Goal: Feedback & Contribution: Submit feedback/report problem

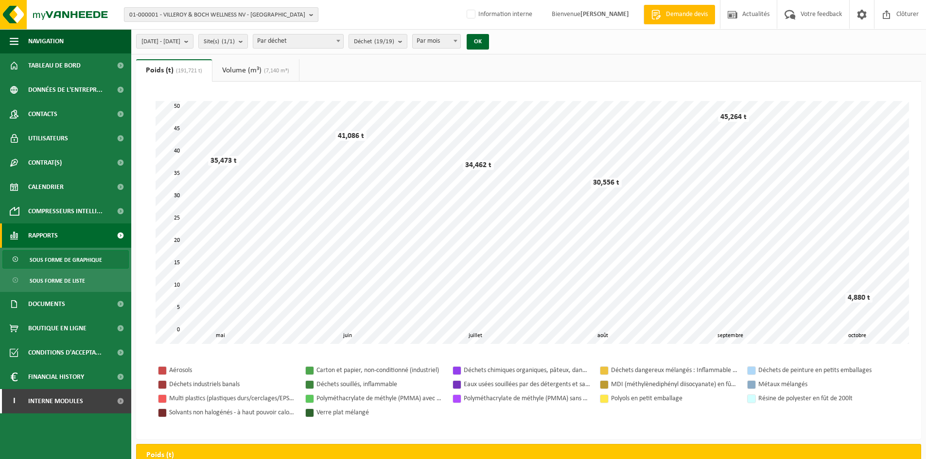
click at [225, 16] on span "01-000001 - VILLEROY & BOCH WELLNESS NV - ROESELARE" at bounding box center [217, 15] width 176 height 15
click at [391, 13] on div "01-000001 - VILLEROY & BOCH WELLNESS NV - ROESELARE 01-000001 - VILLEROY & BOCH…" at bounding box center [463, 15] width 926 height 30
click at [163, 18] on span "01-000001 - VILLEROY & BOCH WELLNESS NV - ROESELARE" at bounding box center [217, 15] width 176 height 15
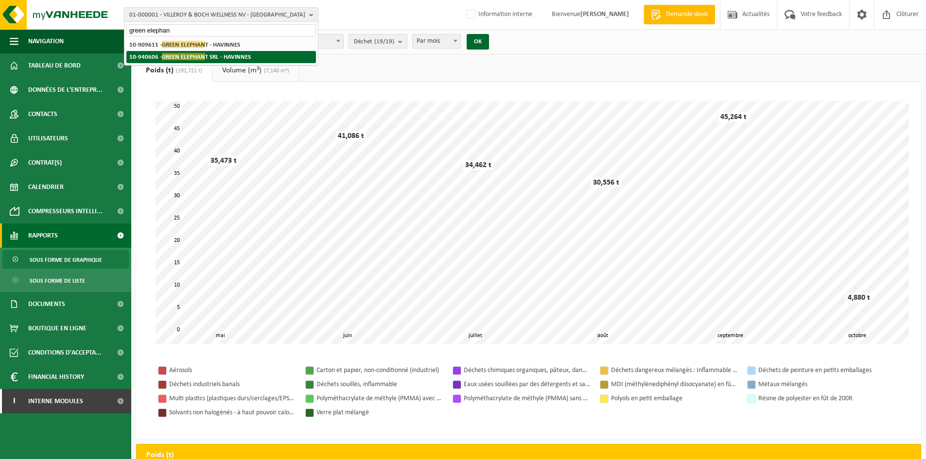
type input "green elephan"
click at [210, 57] on strong "10-940606 - GREEN ELEPHAN T SRL - HAVINNES" at bounding box center [190, 56] width 122 height 7
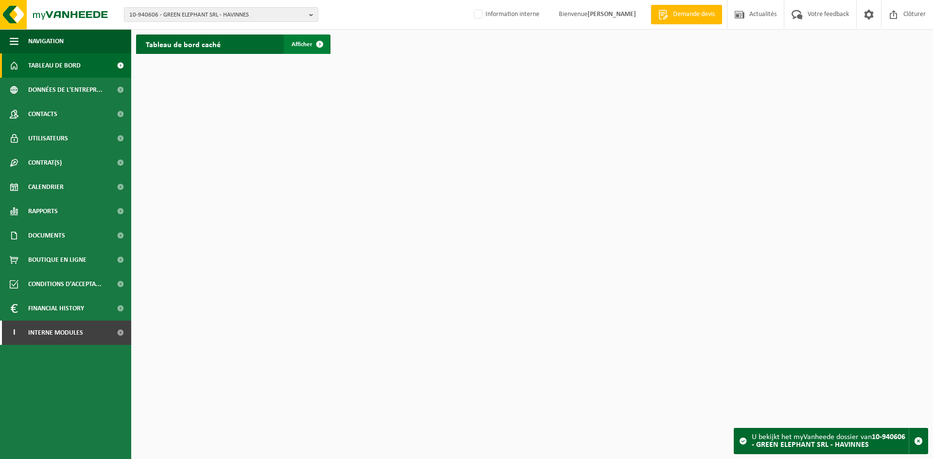
click at [326, 47] on span at bounding box center [319, 44] width 19 height 19
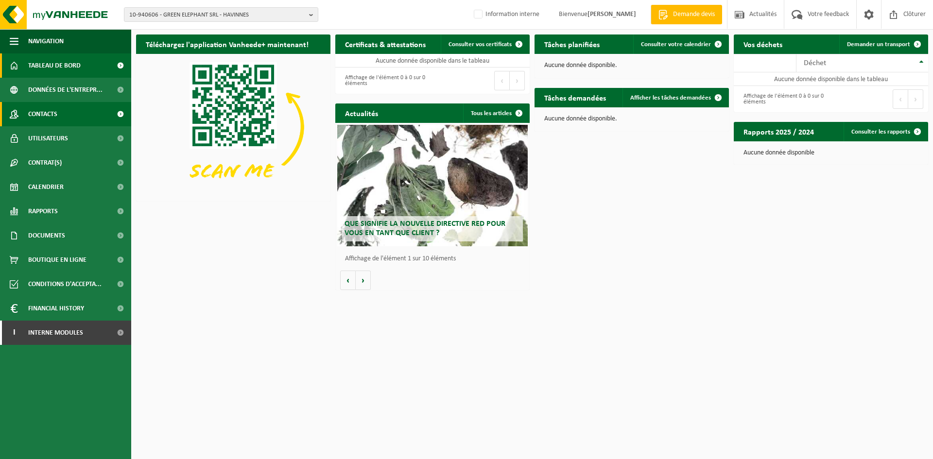
click at [65, 114] on link "Contacts" at bounding box center [65, 114] width 131 height 24
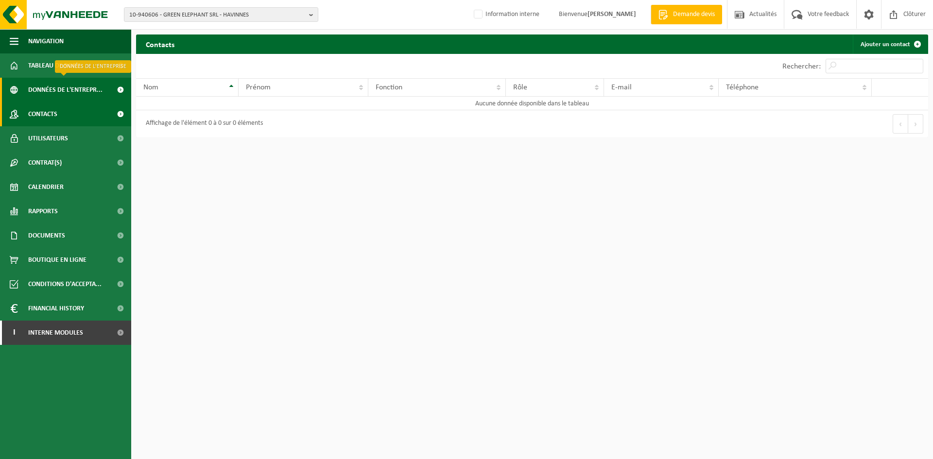
click at [67, 96] on span "Données de l'entrepr..." at bounding box center [65, 90] width 74 height 24
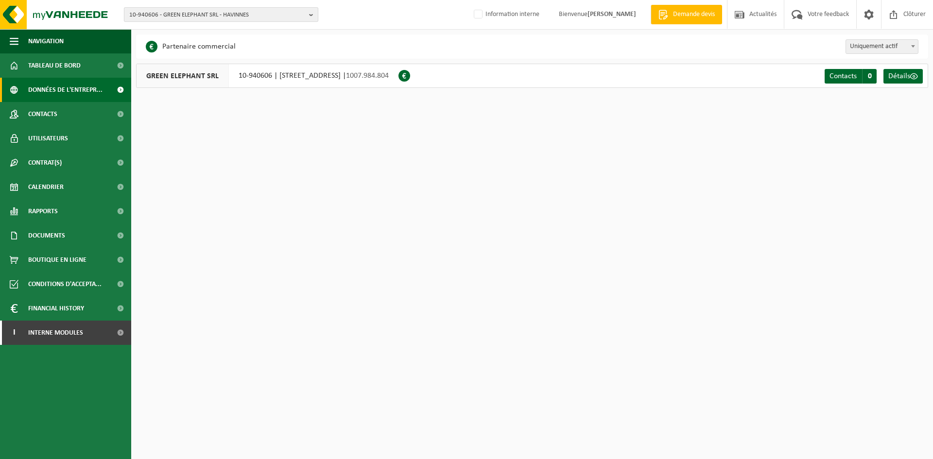
click at [172, 14] on span "10-940606 - GREEN ELEPHANT SRL - HAVINNES" at bounding box center [217, 15] width 176 height 15
type input "10-990695"
click at [231, 48] on li "10-990695 - GREEN ÉLÉPHANT BLICQUY - BLICQUY" at bounding box center [221, 45] width 190 height 12
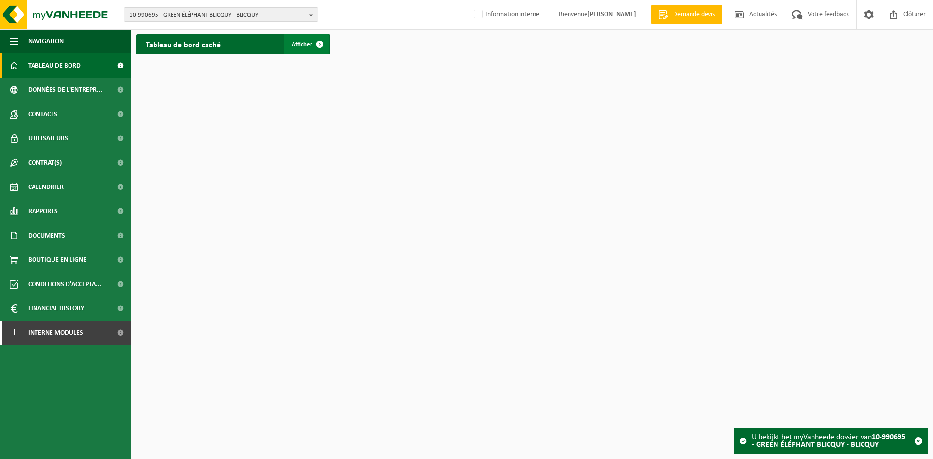
click at [313, 44] on span at bounding box center [319, 44] width 19 height 19
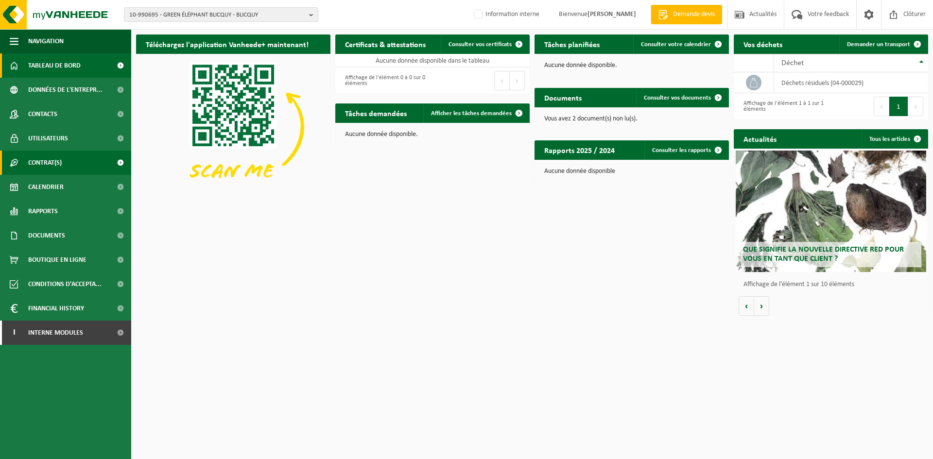
click at [54, 163] on span "Contrat(s)" at bounding box center [45, 163] width 34 height 24
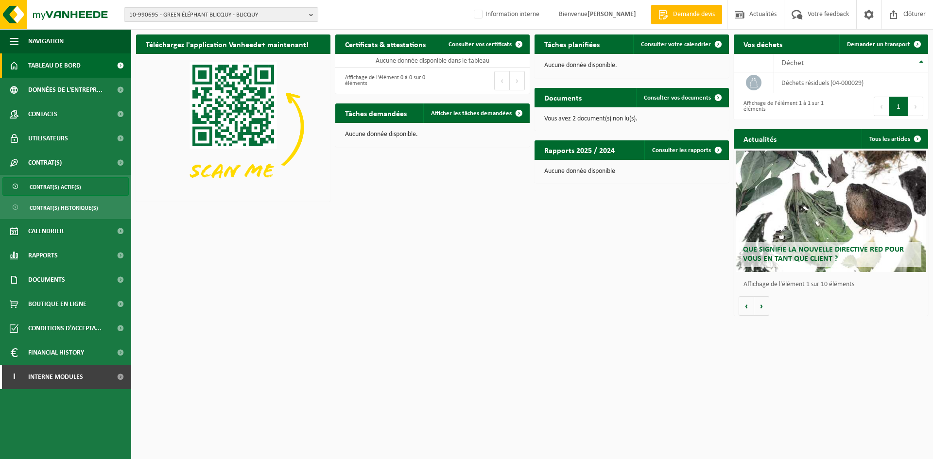
click at [57, 182] on span "Contrat(s) actif(s)" at bounding box center [56, 187] width 52 height 18
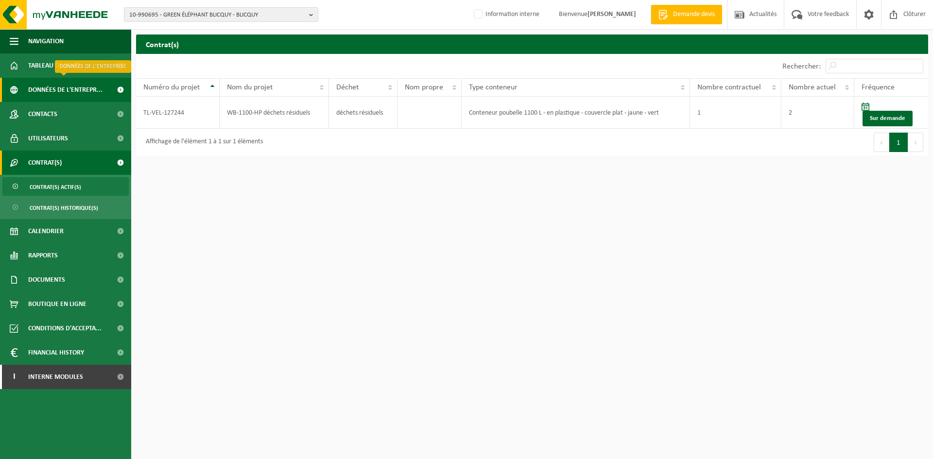
click at [65, 91] on span "Données de l'entrepr..." at bounding box center [65, 90] width 74 height 24
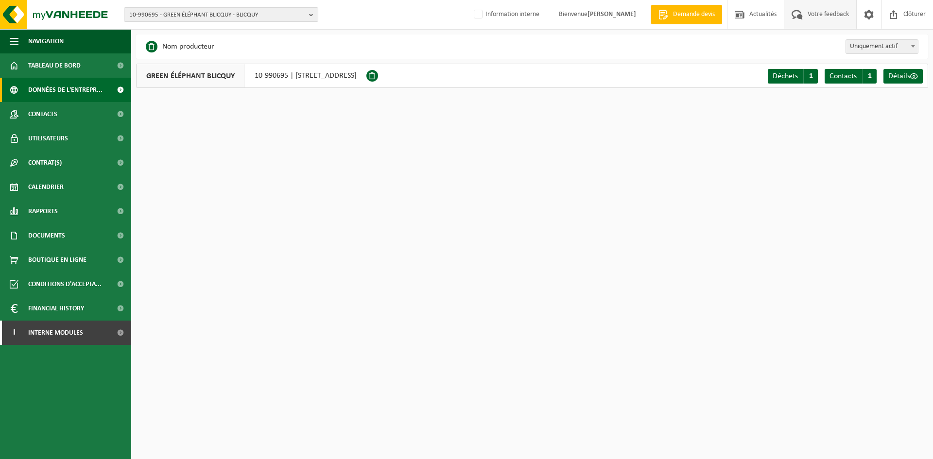
click at [805, 14] on span "Votre feedback" at bounding box center [828, 14] width 46 height 29
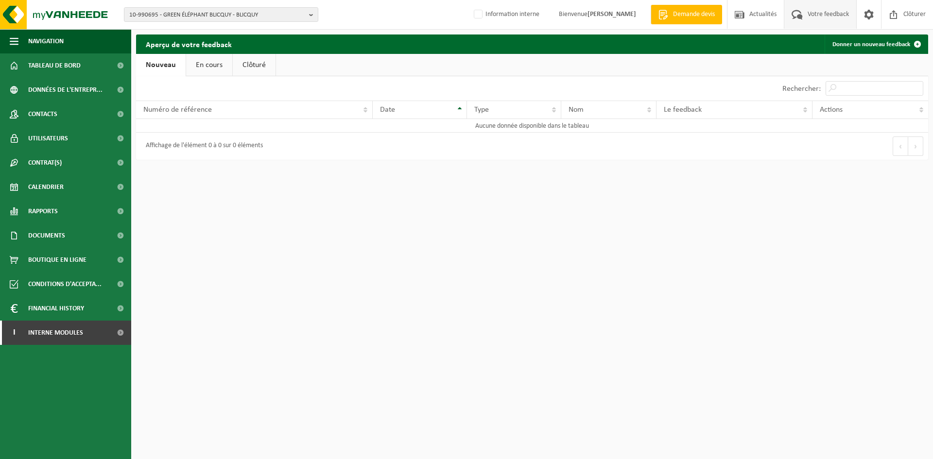
click at [209, 69] on link "En cours" at bounding box center [209, 65] width 46 height 22
click at [246, 66] on link "Clôturé" at bounding box center [253, 65] width 43 height 22
click at [174, 67] on link "Nouveau" at bounding box center [159, 65] width 47 height 22
click at [870, 48] on link "Donner un nouveau feedback" at bounding box center [876, 44] width 103 height 19
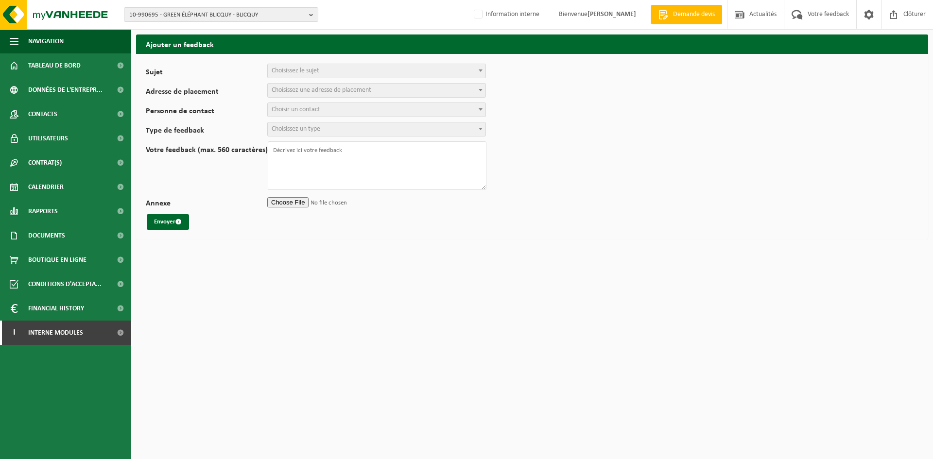
select select
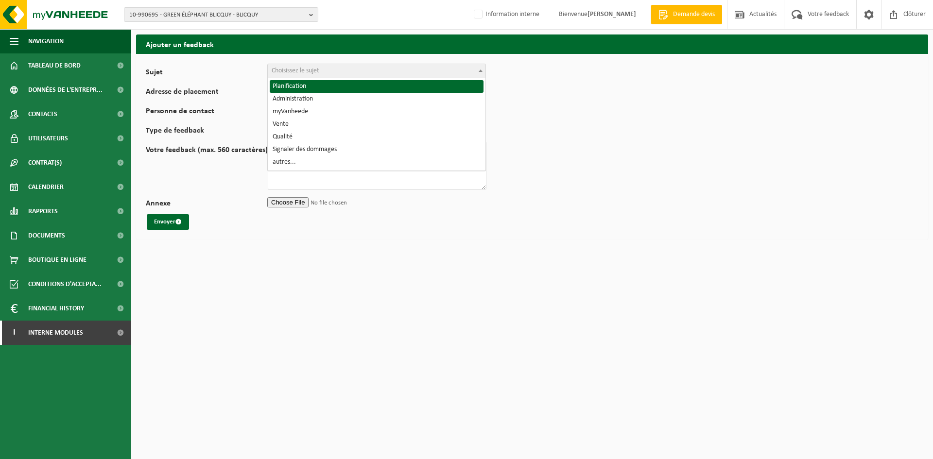
click at [314, 67] on span "Choisissez le sujet" at bounding box center [296, 70] width 48 height 7
select select "1"
select select
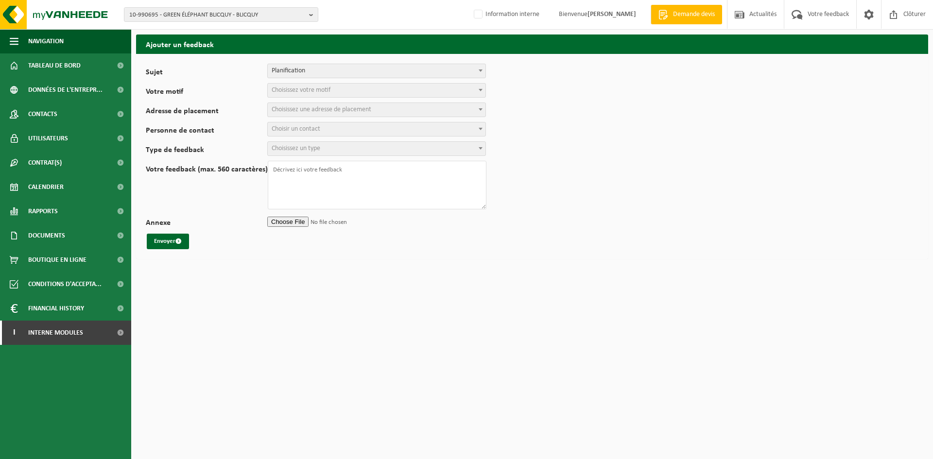
click at [302, 89] on span "Choisissez votre motif" at bounding box center [301, 90] width 59 height 7
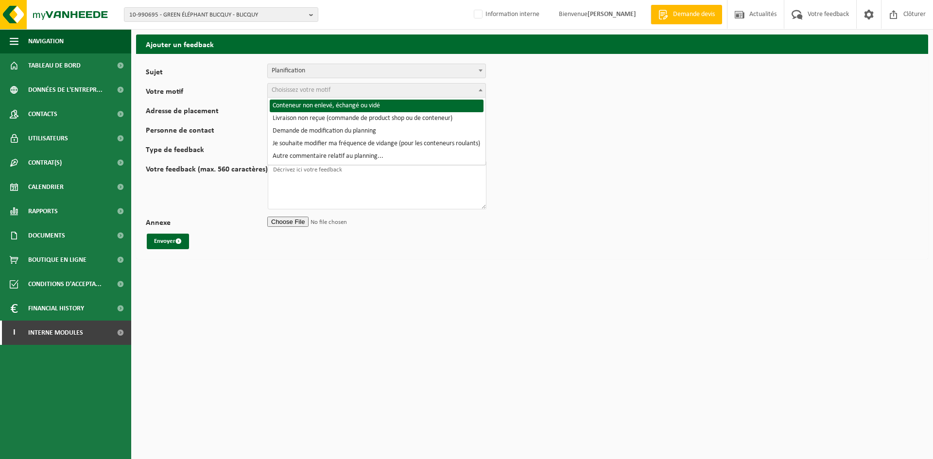
click at [313, 70] on span "Planification" at bounding box center [377, 71] width 218 height 14
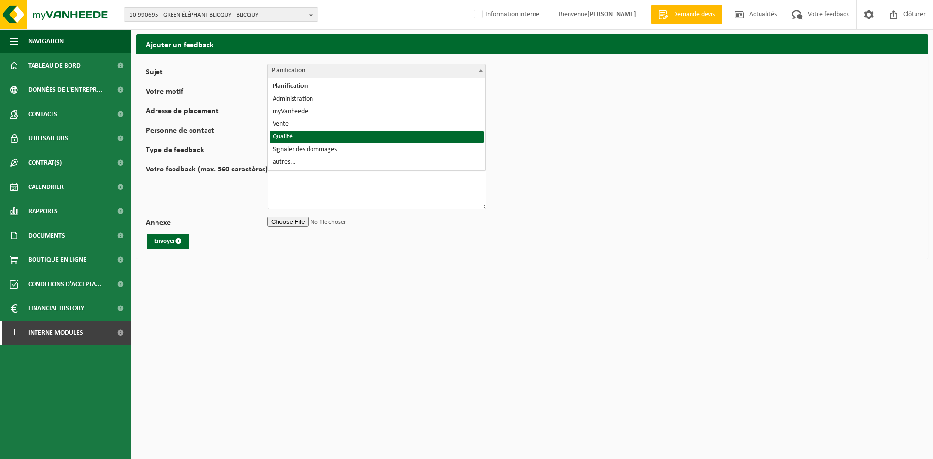
select select "25"
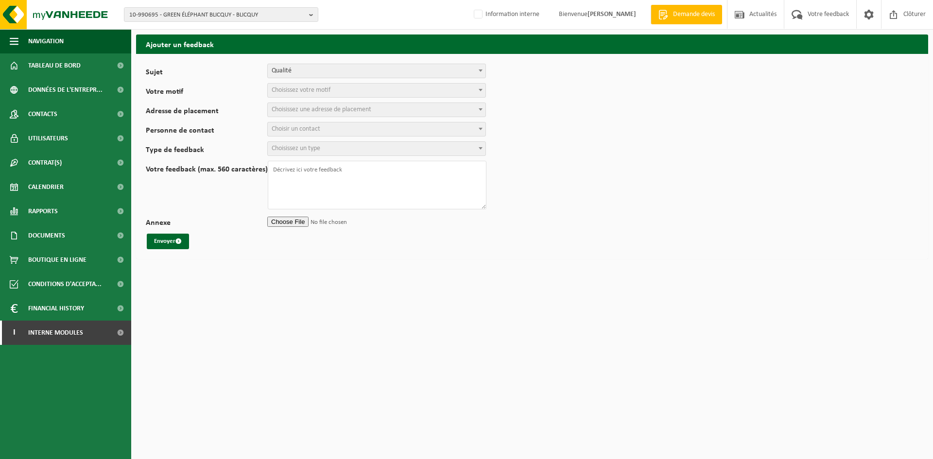
click at [299, 91] on span "Choisissez votre motif" at bounding box center [301, 90] width 59 height 7
click at [332, 95] on span "Exécution de la vidange ou de la collecte" at bounding box center [377, 91] width 218 height 14
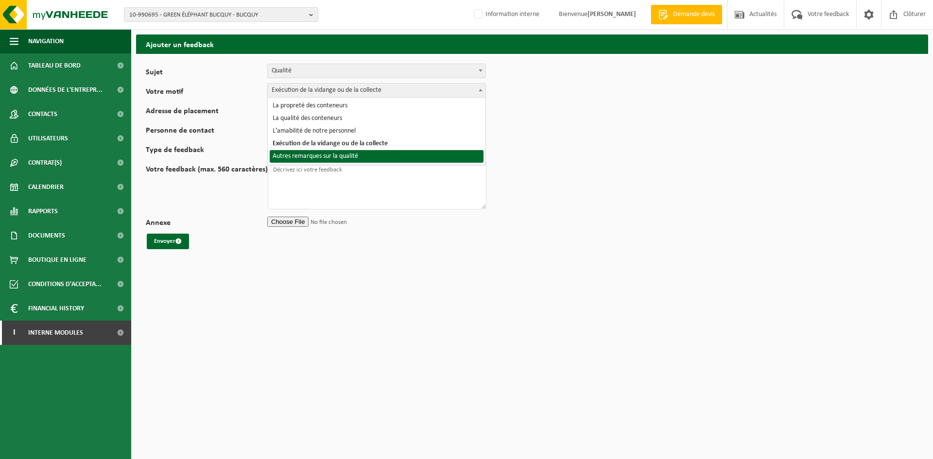
select select "30"
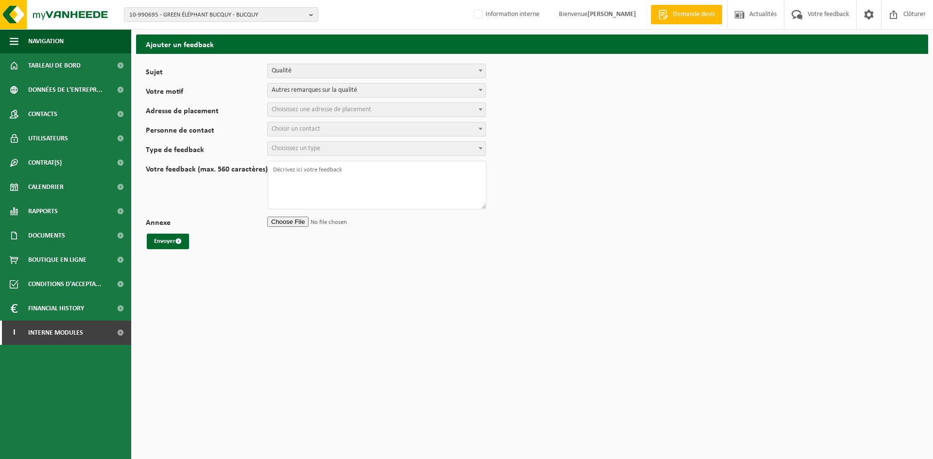
click at [313, 112] on span "Choisissez une adresse de placement" at bounding box center [322, 109] width 100 height 7
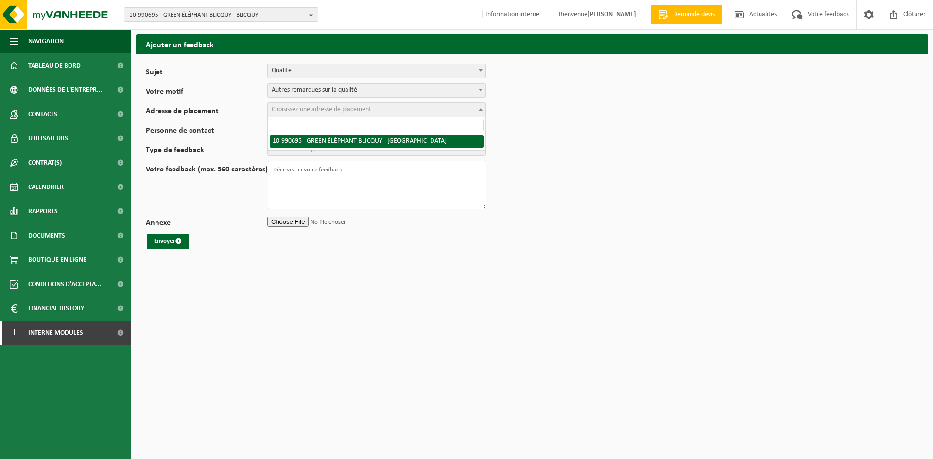
click at [314, 151] on span "Choisissez un type" at bounding box center [296, 148] width 49 height 7
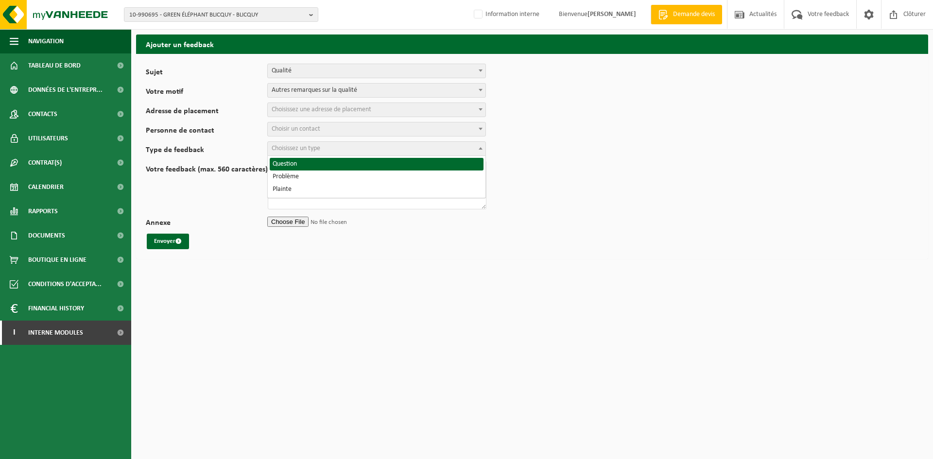
click at [315, 116] on span "Choisissez une adresse de placement" at bounding box center [377, 110] width 218 height 14
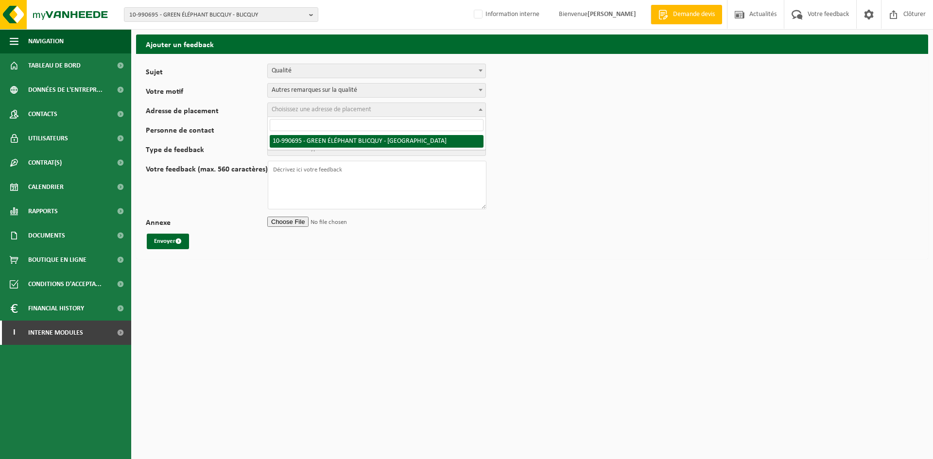
drag, startPoint x: 322, startPoint y: 141, endPoint x: 318, endPoint y: 138, distance: 5.5
select select "169272"
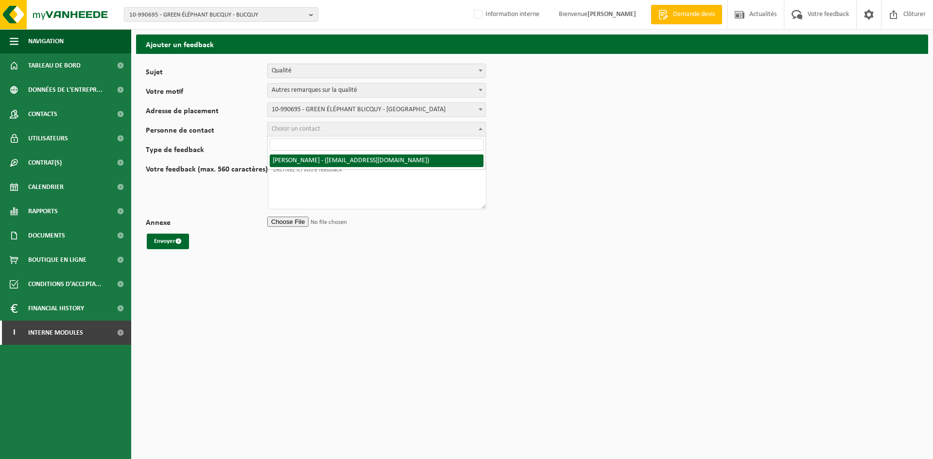
click at [309, 131] on span "Choisir un contact" at bounding box center [296, 128] width 49 height 7
select select "88349"
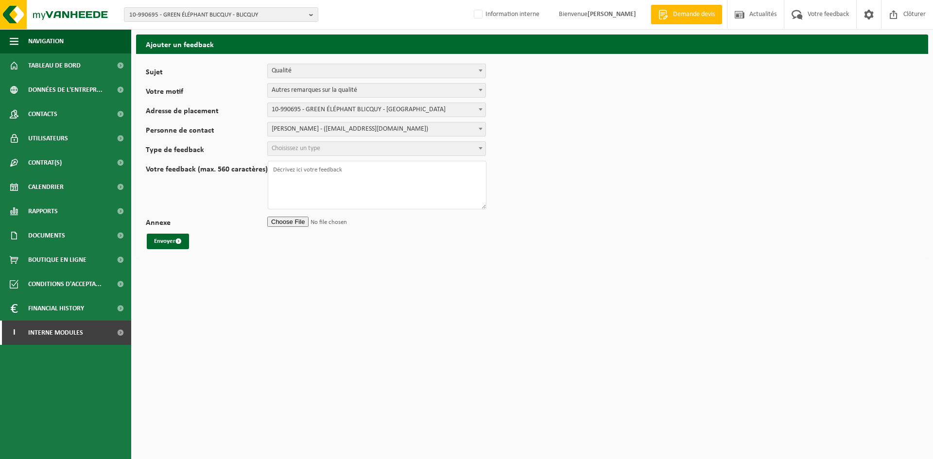
click at [302, 150] on span "Choisissez un type" at bounding box center [296, 148] width 49 height 7
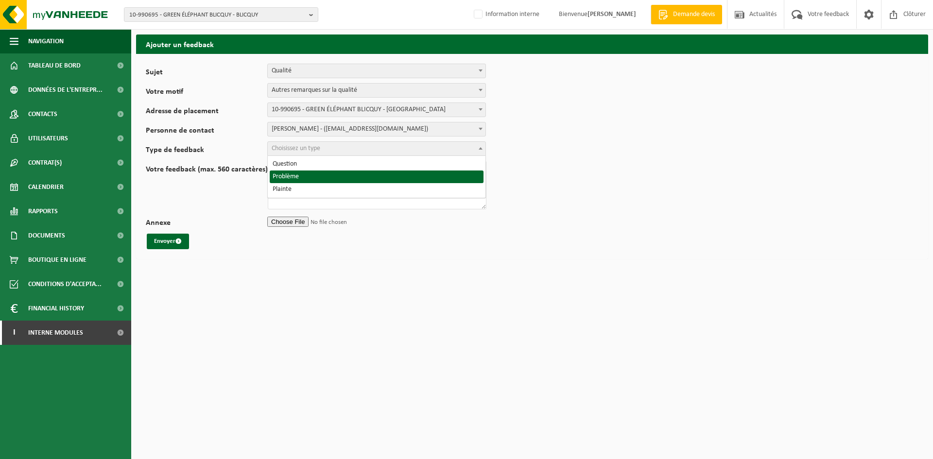
select select "ISS"
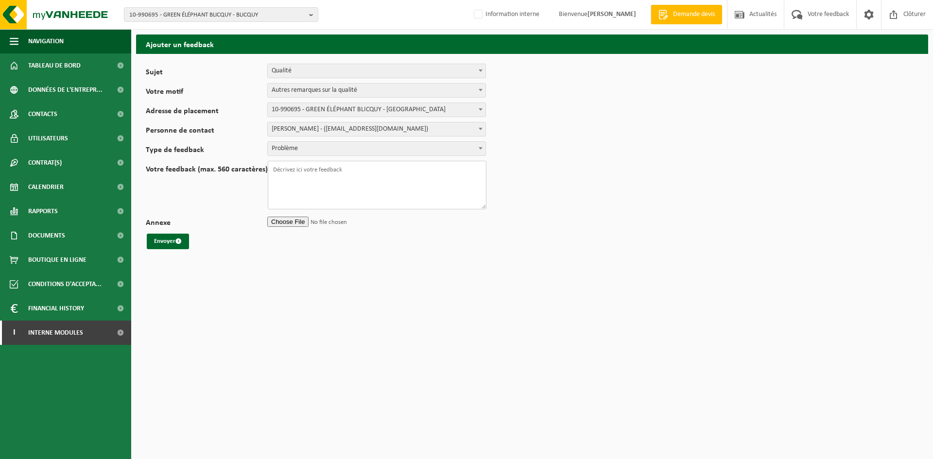
click at [298, 173] on textarea "Votre feedback (max. 560 caractères)" at bounding box center [377, 185] width 219 height 49
drag, startPoint x: 300, startPoint y: 175, endPoint x: 296, endPoint y: 171, distance: 5.5
click at [300, 175] on textarea "Nous" at bounding box center [377, 185] width 219 height 49
drag, startPoint x: 296, startPoint y: 171, endPoint x: 249, endPoint y: 170, distance: 47.1
click at [249, 170] on div "Votre feedback (max. 560 caractères) Nous" at bounding box center [321, 185] width 350 height 49
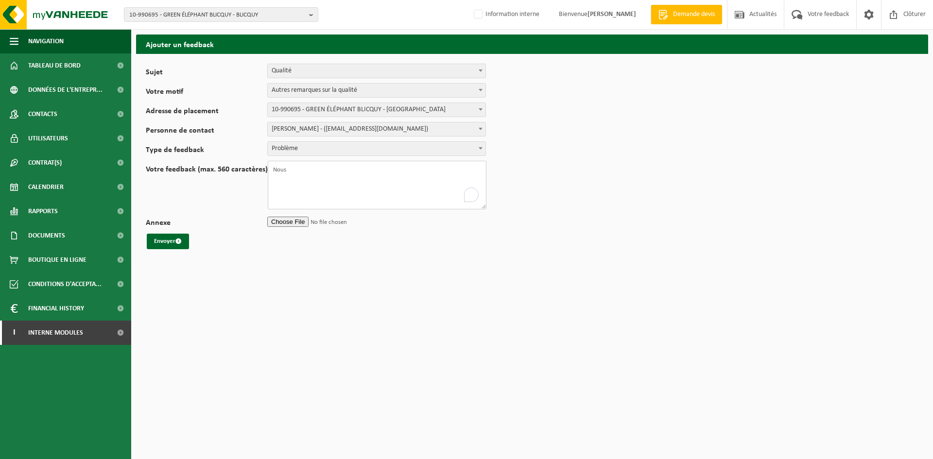
paste textarea "From: Paul-Antoine Deplanque <info@greenelephant.be> Sent: zondag 12 oktober 20…"
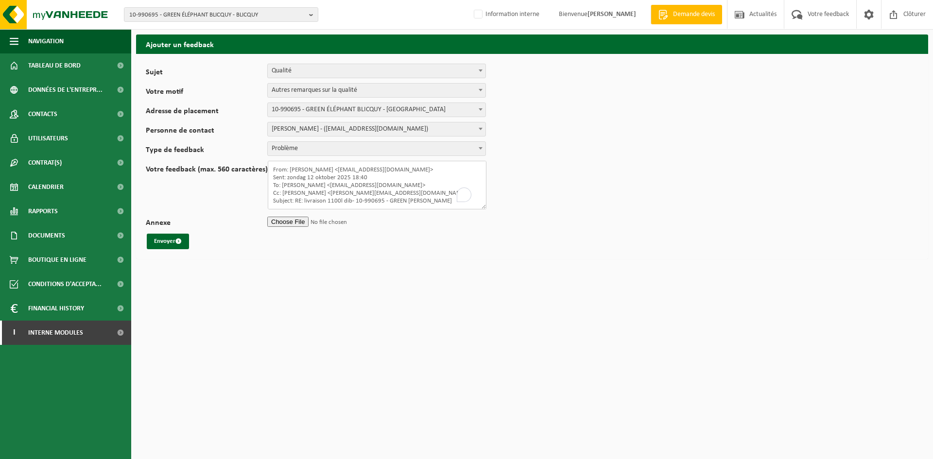
scroll to position [59, 0]
type textarea "From: Paul-Antoine Deplanque <info@greenelephant.be> Sent: zondag 12 oktober 20…"
click at [169, 243] on button "Envoyer" at bounding box center [168, 242] width 42 height 16
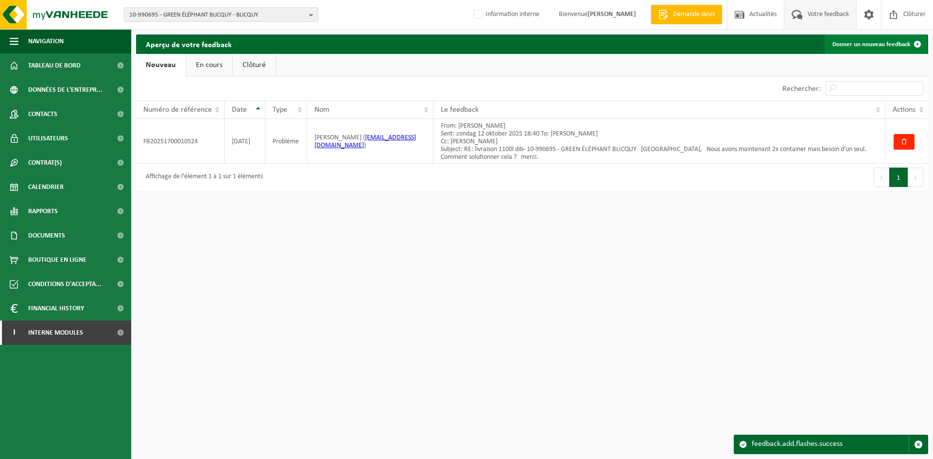
click at [864, 47] on link "Donner un nouveau feedback" at bounding box center [876, 44] width 103 height 19
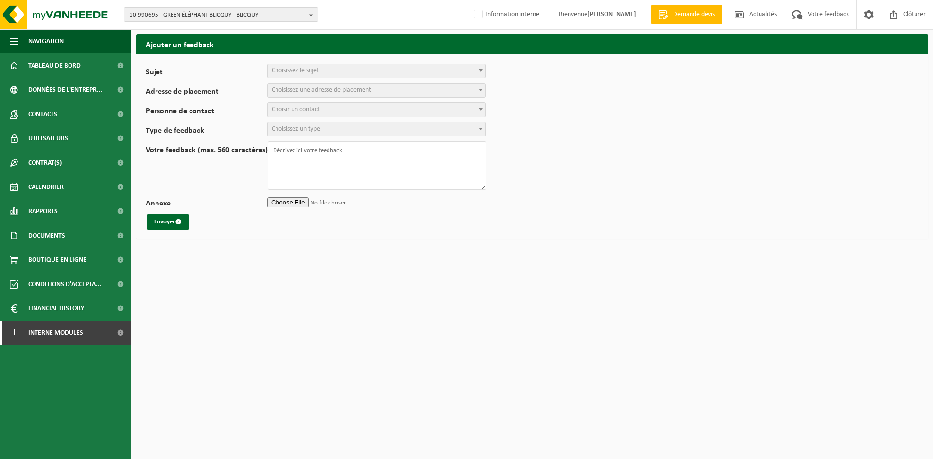
select select
click at [344, 72] on span "Choisissez le sujet" at bounding box center [377, 71] width 218 height 14
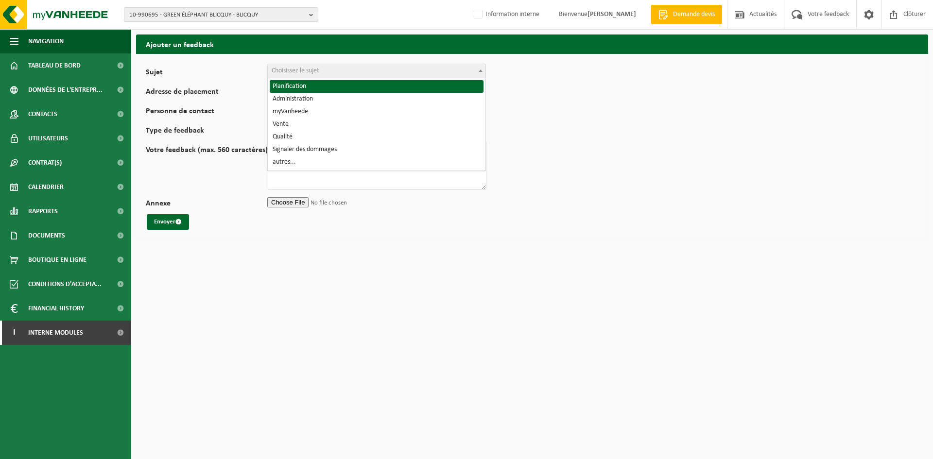
select select "1"
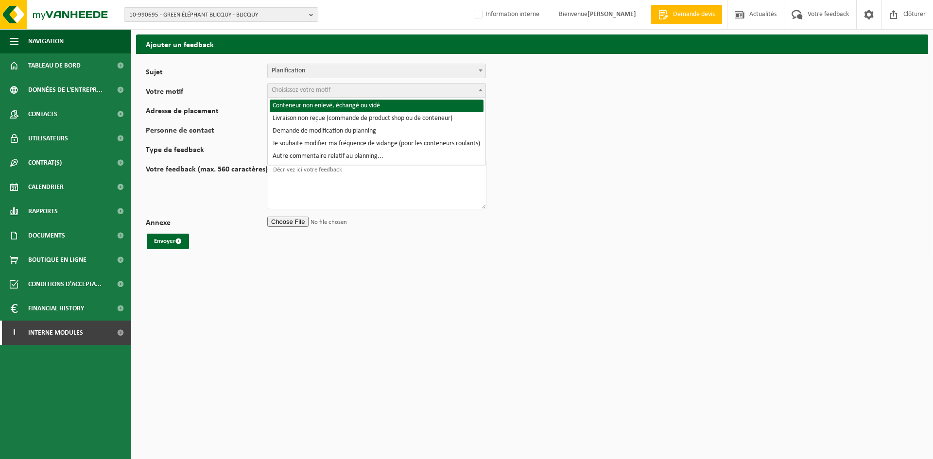
click at [321, 93] on span "Choisissez votre motif" at bounding box center [301, 90] width 59 height 7
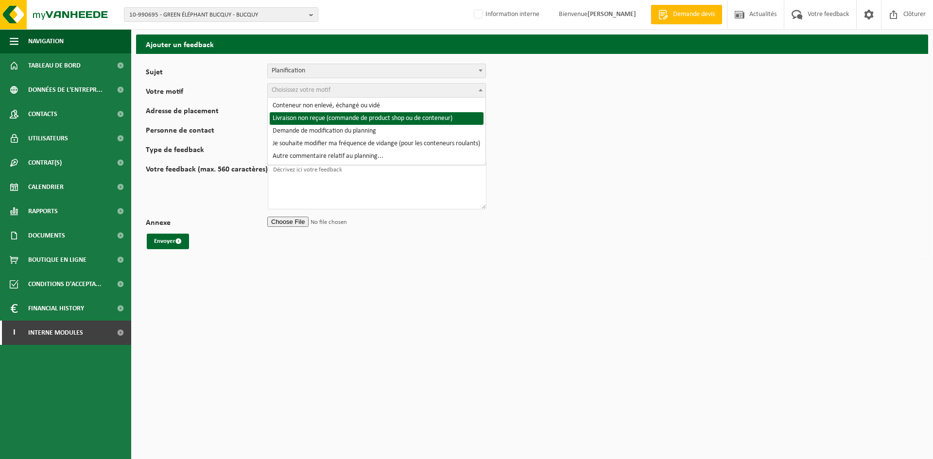
select select "3"
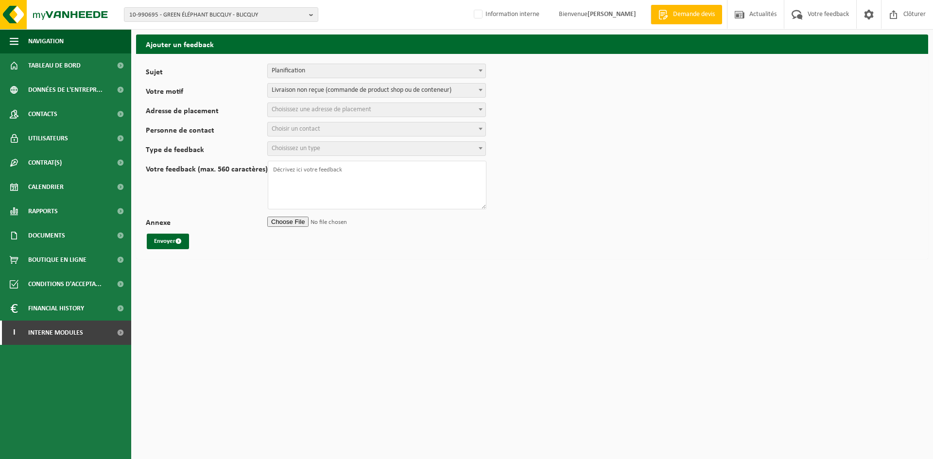
click at [311, 111] on span "Choisissez une adresse de placement" at bounding box center [322, 109] width 100 height 7
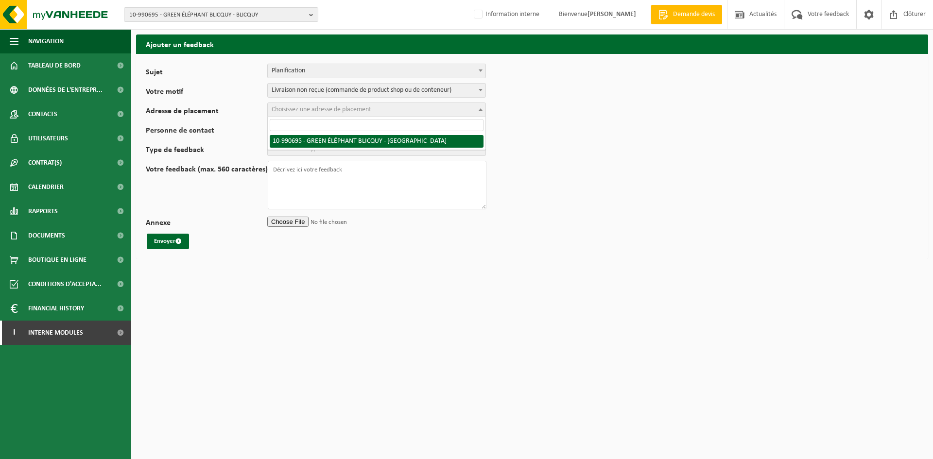
select select "169272"
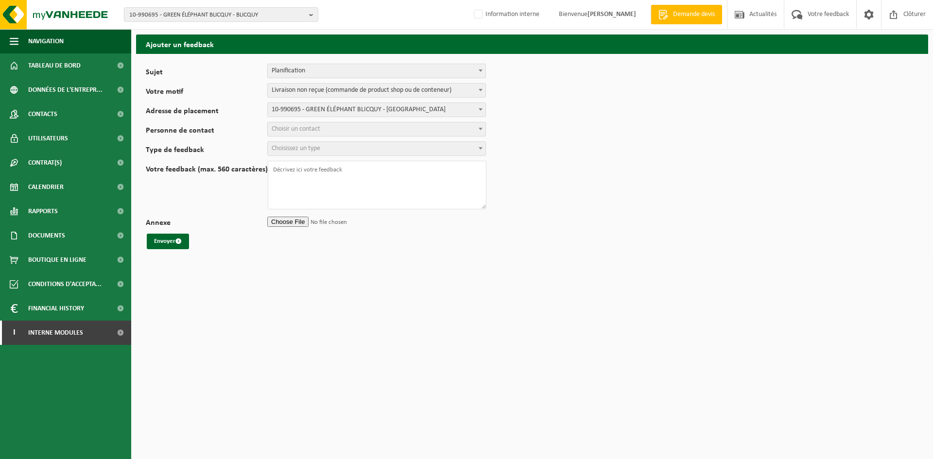
click at [320, 131] on span "Choisir un contact" at bounding box center [296, 128] width 49 height 7
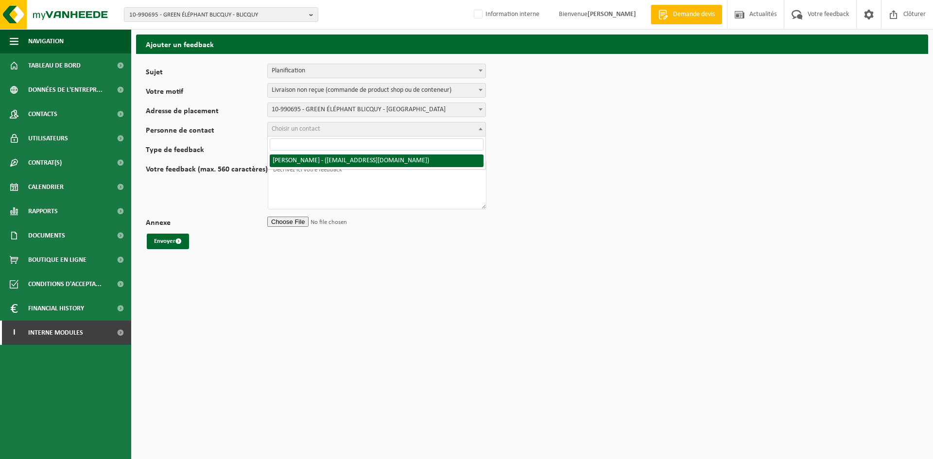
select select "88349"
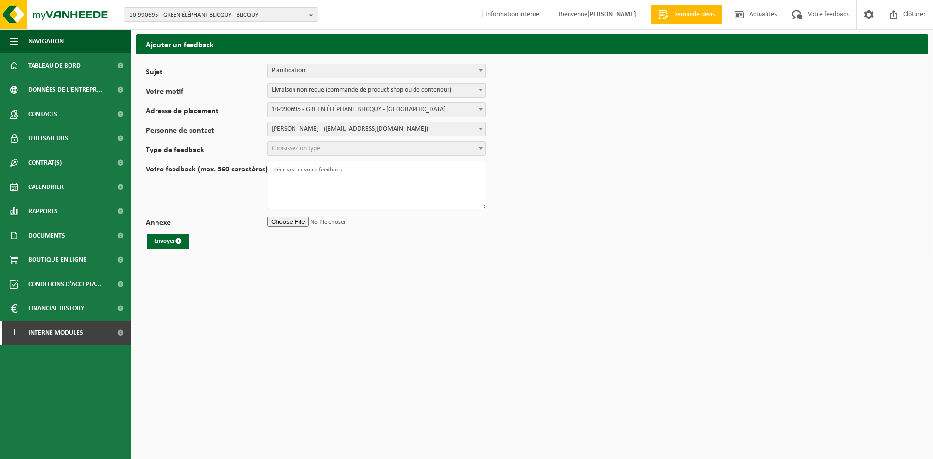
click at [309, 151] on span "Choisissez un type" at bounding box center [296, 148] width 49 height 7
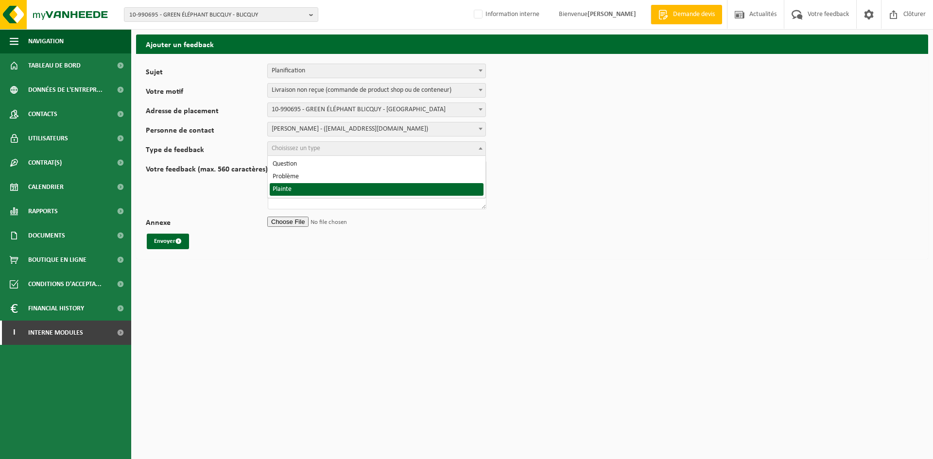
drag, startPoint x: 311, startPoint y: 190, endPoint x: 308, endPoint y: 177, distance: 13.0
select select "COM"
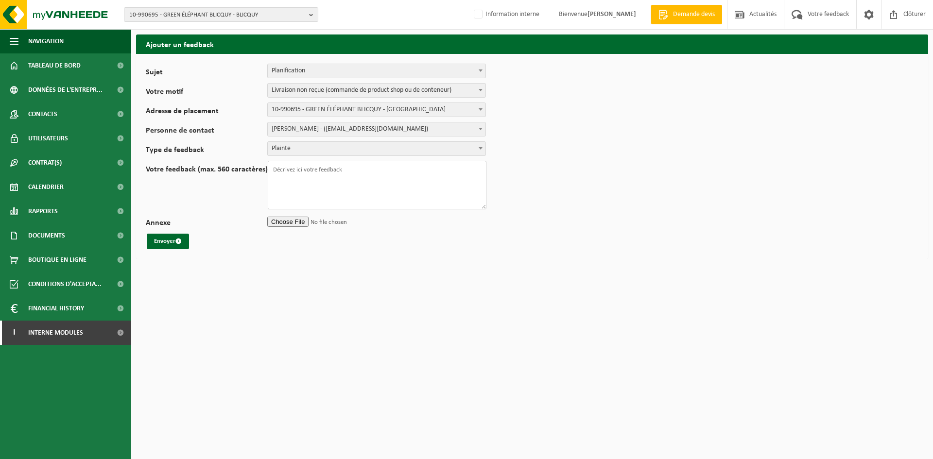
click at [303, 171] on textarea "Votre feedback (max. 560 caractères)" at bounding box center [377, 185] width 219 height 49
paste textarea "From: Paul-Antoine Deplanque <info@greenelephant.be> Sent: donderdag 28 augustu…"
drag, startPoint x: 298, startPoint y: 181, endPoint x: 274, endPoint y: 176, distance: 24.8
click at [274, 176] on textarea "From: Paul-Antoine Deplanque <info@greenelephant.be> Sent: donderdag 28 augustu…" at bounding box center [377, 185] width 219 height 49
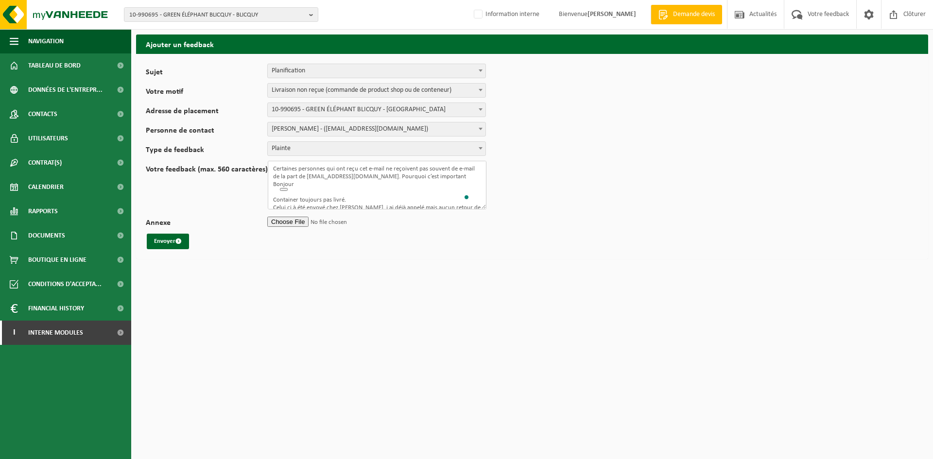
click at [275, 167] on textarea "From: Paul-Antoine Deplanque <info@greenelephant.be> Sent: donderdag 28 augustu…" at bounding box center [377, 185] width 219 height 49
drag, startPoint x: 274, startPoint y: 167, endPoint x: 446, endPoint y: 184, distance: 173.4
click at [446, 184] on textarea "From: Paul-Antoine Deplanque <info@greenelephant.be> Sent: donderdag 28 augustu…" at bounding box center [377, 185] width 219 height 49
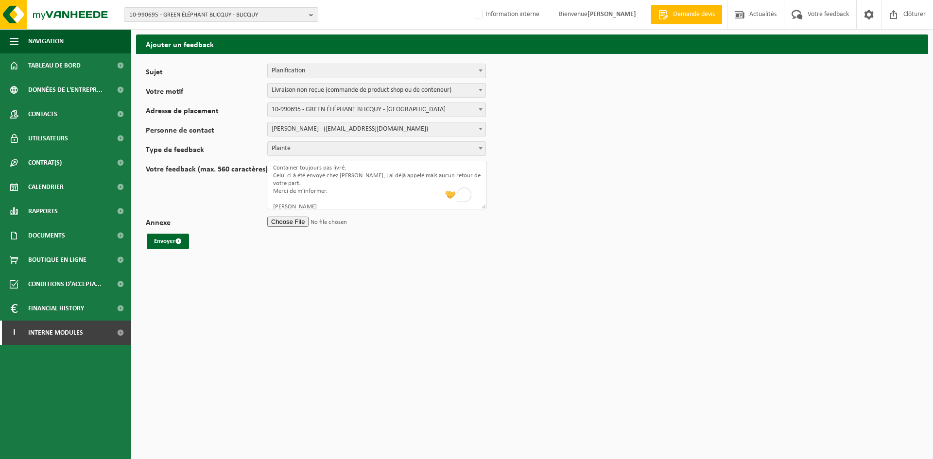
click at [313, 180] on textarea "From: Paul-Antoine Deplanque <info@greenelephant.be> Sent: donderdag 28 augustu…" at bounding box center [377, 185] width 219 height 49
click at [337, 185] on textarea "From: Paul-Antoine Deplanque <info@greenelephant.be> Sent: donderdag 28 augustu…" at bounding box center [377, 185] width 219 height 49
click at [298, 199] on textarea "From: Paul-Antoine Deplanque <info@greenelephant.be> Sent: donderdag 28 augustu…" at bounding box center [377, 185] width 219 height 49
click at [272, 171] on textarea "From: Paul-Antoine Deplanque <info@greenelephant.be> Sent: donderdag 28 augustu…" at bounding box center [377, 185] width 219 height 49
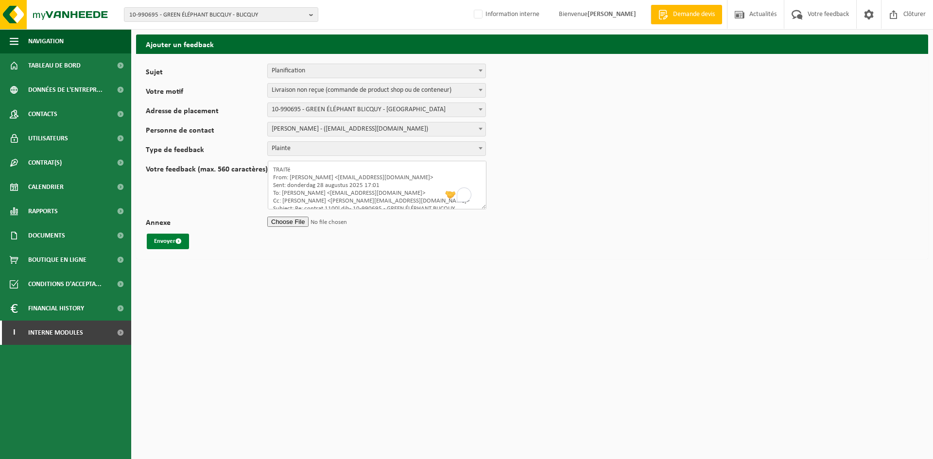
type textarea "TRAITé From: Paul-Antoine Deplanque <info@greenelephant.be> Sent: donderdag 28 …"
click at [182, 238] on button "Envoyer" at bounding box center [168, 242] width 42 height 16
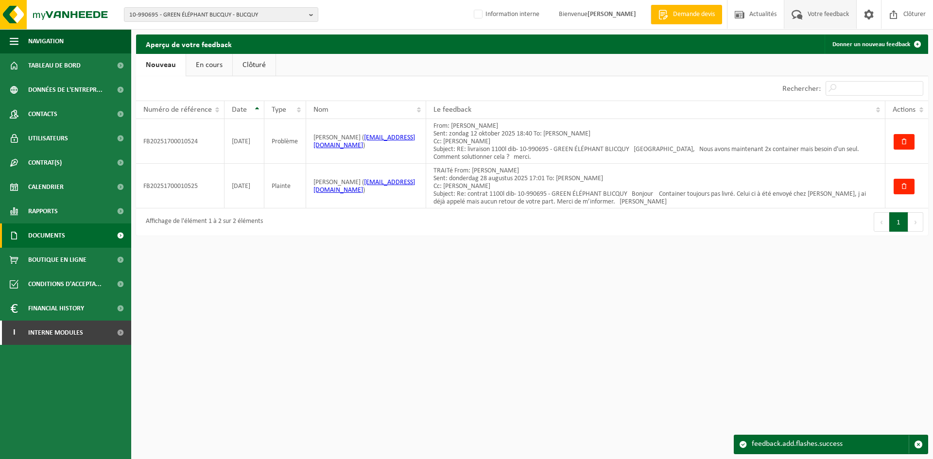
click at [26, 227] on link "Documents" at bounding box center [65, 236] width 131 height 24
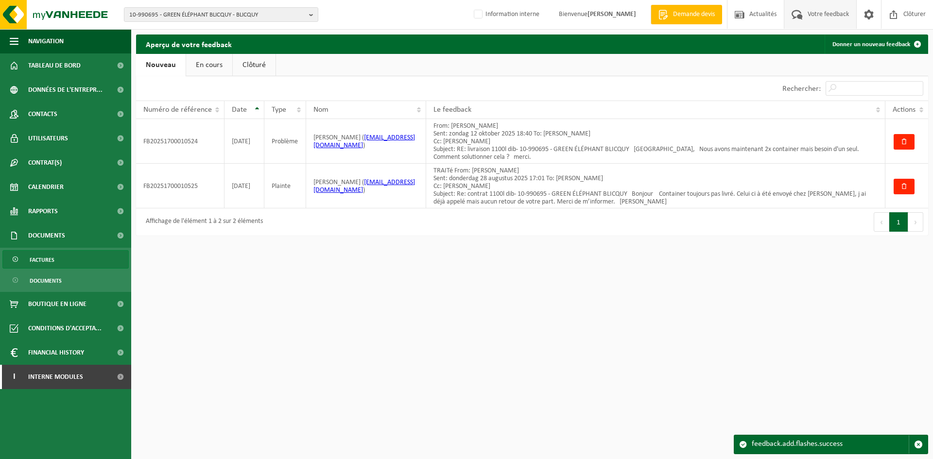
click at [68, 258] on link "Factures" at bounding box center [65, 259] width 126 height 18
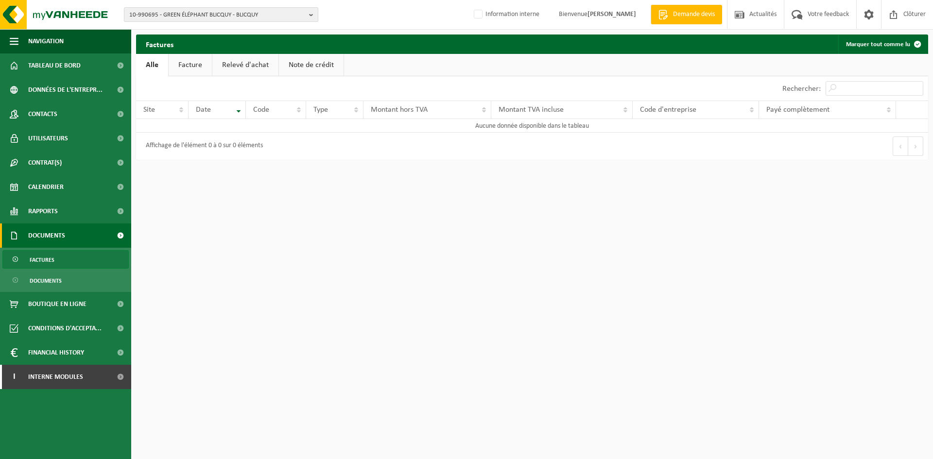
click at [249, 19] on span "10-990695 - GREEN ÉLÉPHANT BLICQUY - BLICQUY" at bounding box center [217, 15] width 176 height 15
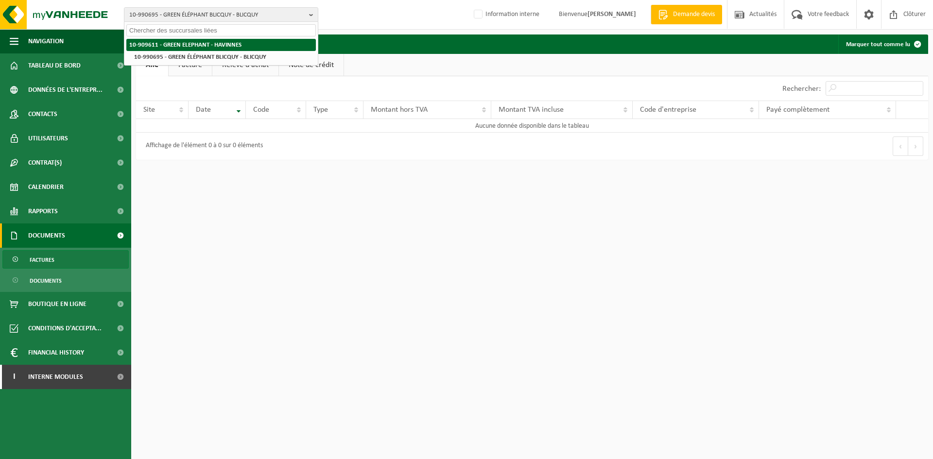
click at [231, 44] on strong "10-909611 - GREEN ELEPHANT - HAVINNES" at bounding box center [185, 45] width 112 height 6
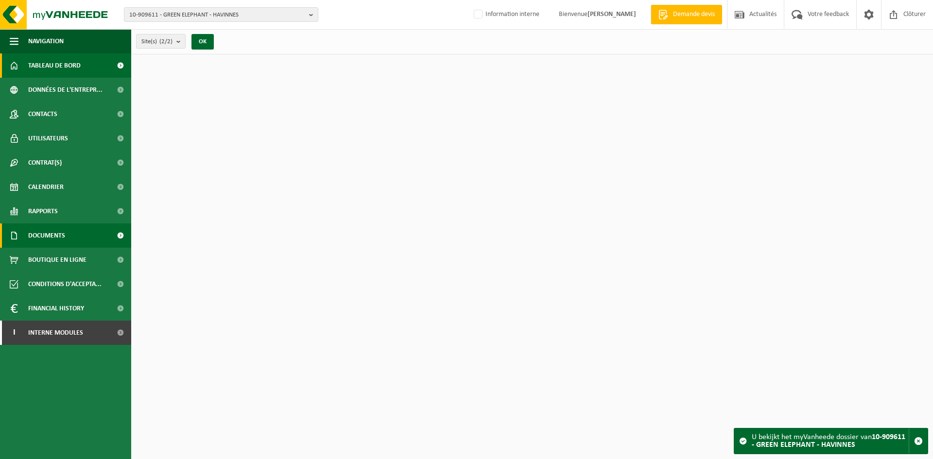
click at [69, 244] on link "Documents" at bounding box center [65, 236] width 131 height 24
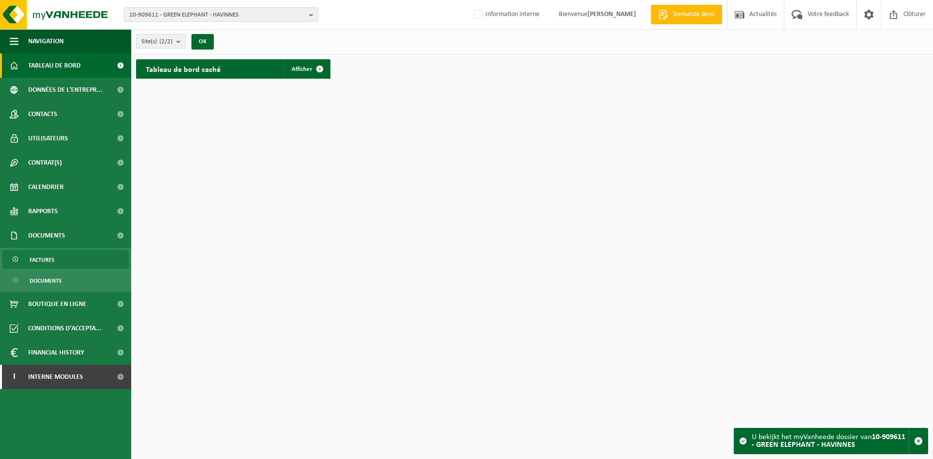
click at [61, 259] on link "Factures" at bounding box center [65, 259] width 126 height 18
